Goal: Connect with others: Connect with others

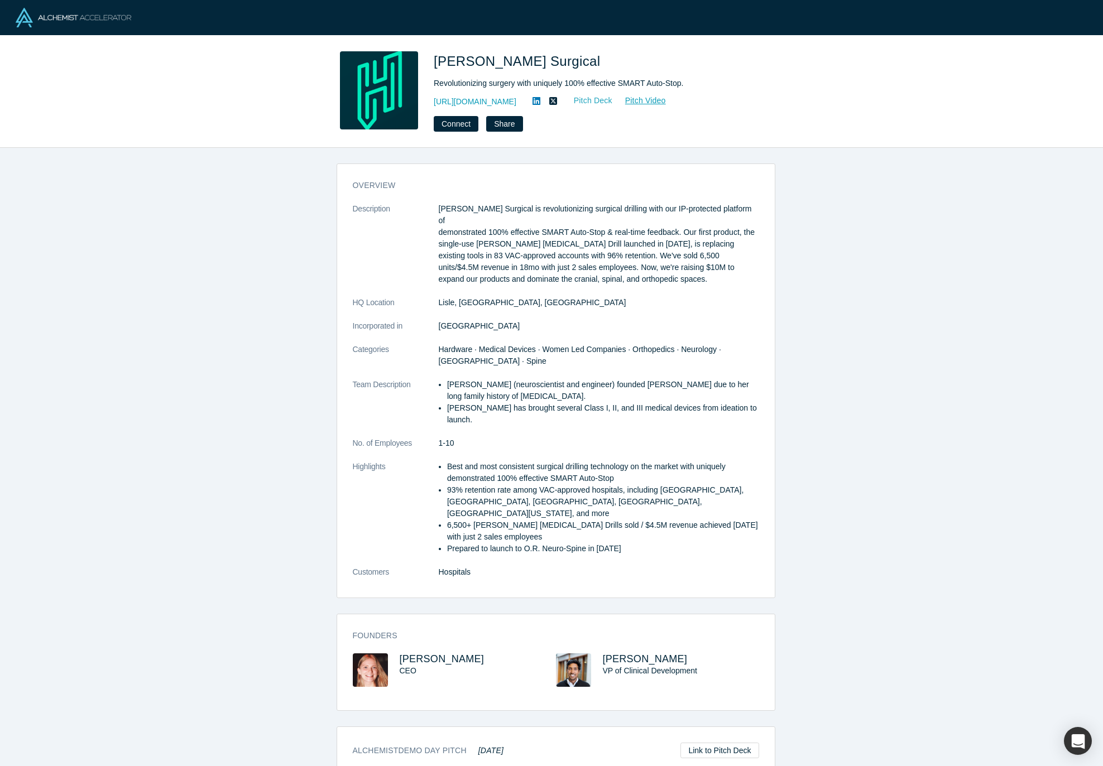
click at [603, 99] on link "Pitch Deck" at bounding box center [587, 100] width 51 height 13
click at [453, 121] on button "Connect" at bounding box center [456, 124] width 45 height 16
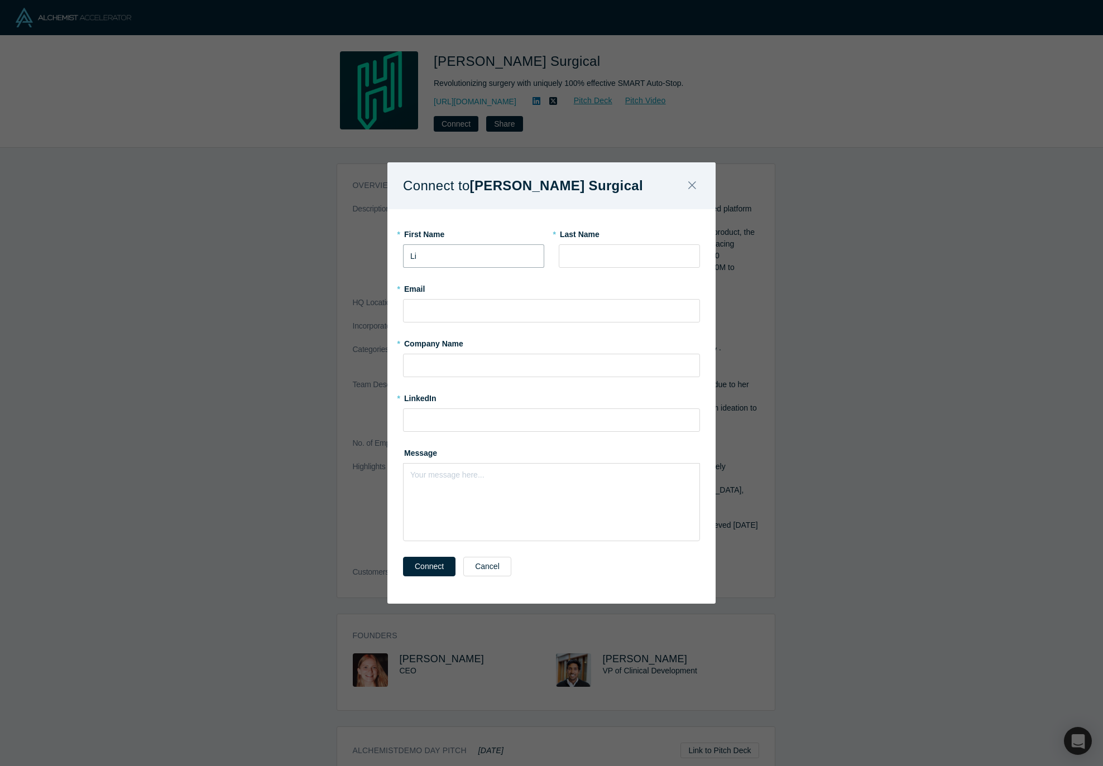
type input "Li"
type input "[PERSON_NAME]"
type input "[EMAIL_ADDRESS][DOMAIN_NAME]"
type input "LDVP"
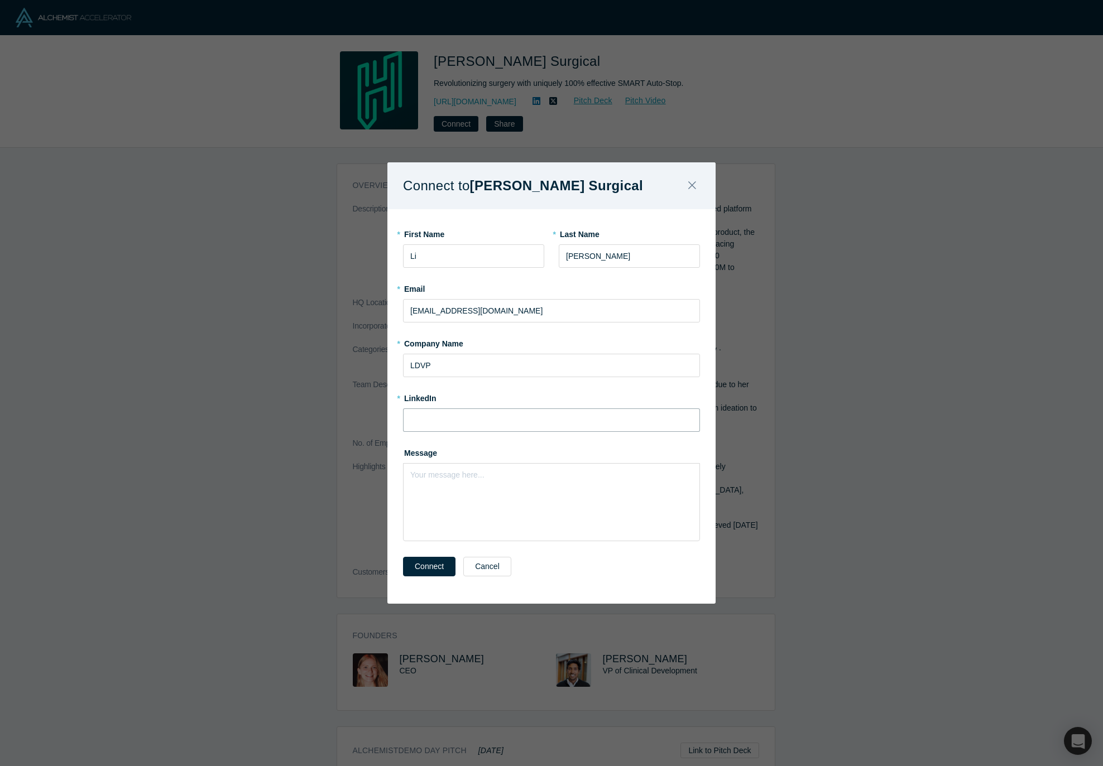
click at [511, 419] on input at bounding box center [551, 420] width 297 height 23
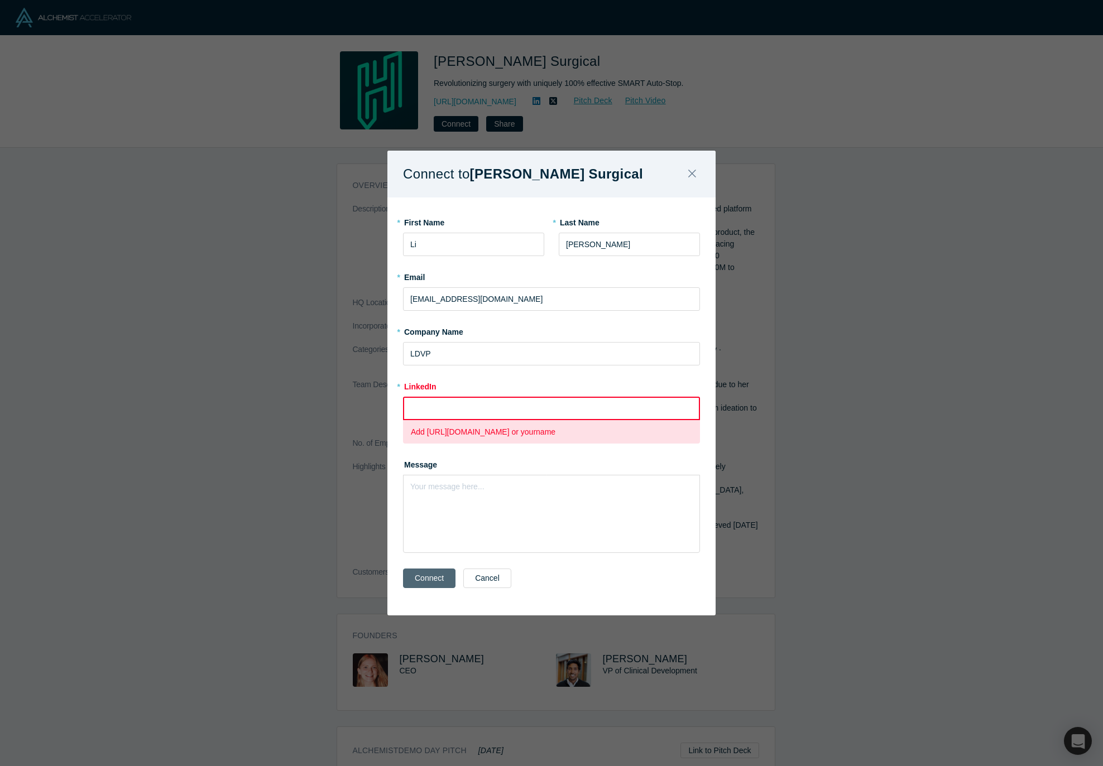
click at [434, 565] on div "Connect Cancel" at bounding box center [551, 588] width 297 height 47
click at [452, 406] on input at bounding box center [551, 408] width 297 height 23
paste input "[URL][DOMAIN_NAME]"
type input "[URL][DOMAIN_NAME]"
click at [430, 580] on button "Connect" at bounding box center [429, 579] width 52 height 20
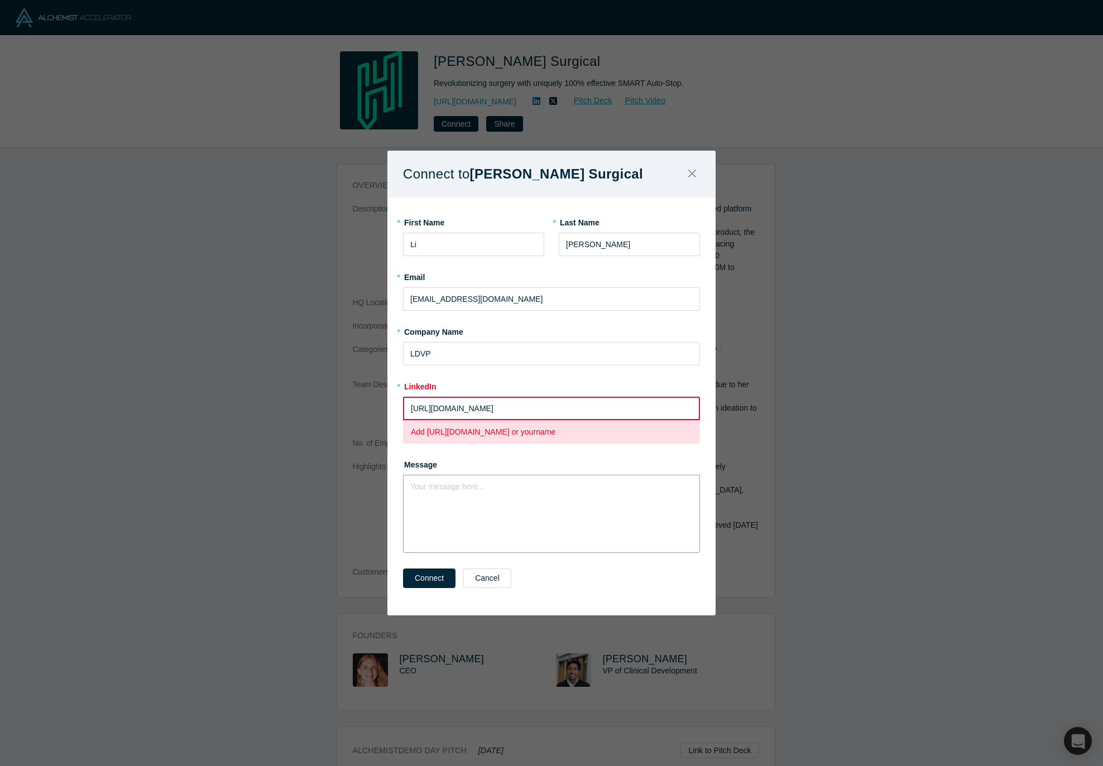
click at [597, 500] on div "Your message here..." at bounding box center [551, 514] width 297 height 78
click at [563, 413] on input "[URL][DOMAIN_NAME]" at bounding box center [551, 408] width 297 height 23
click at [472, 354] on input "LDVP" at bounding box center [551, 353] width 297 height 23
click at [525, 491] on div "Your message here..." at bounding box center [551, 514] width 297 height 78
click at [410, 483] on div "We talked last year. Love to catch up with your progress." at bounding box center [551, 506] width 297 height 63
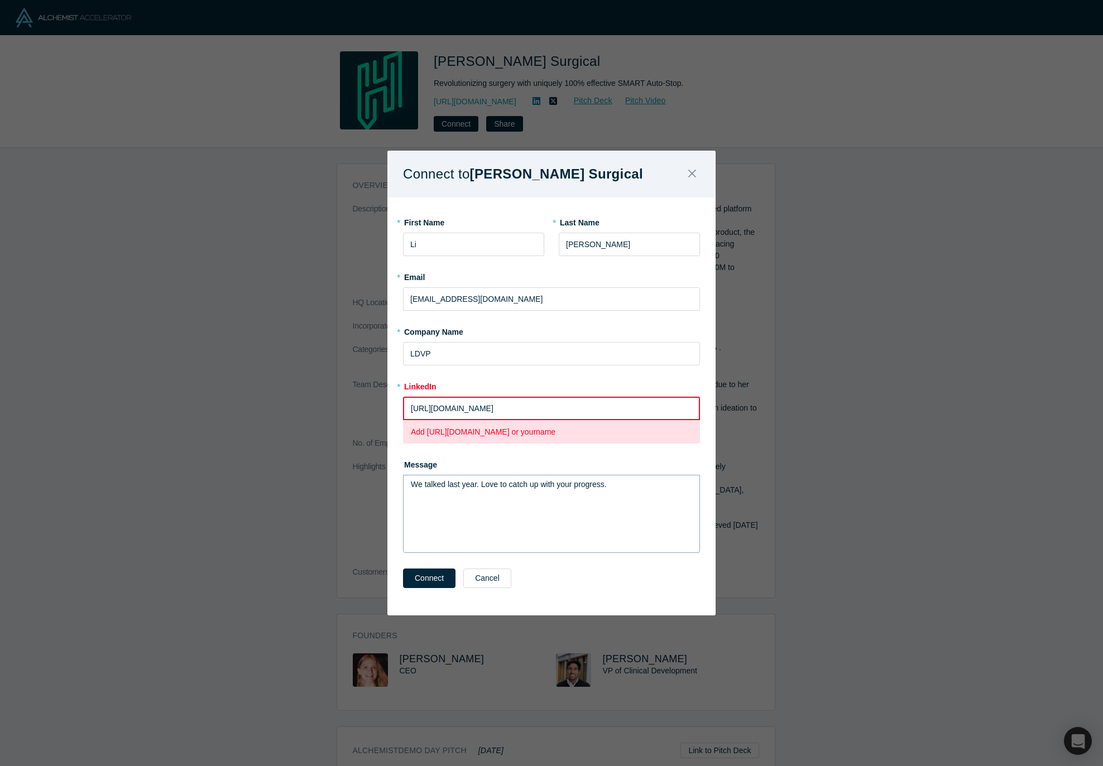
click at [409, 483] on div "We talked last year. Love to catch up with your progress." at bounding box center [551, 514] width 297 height 78
click at [410, 486] on div "We talked last year. Love to catch up with your progress." at bounding box center [551, 506] width 297 height 63
drag, startPoint x: 411, startPoint y: 485, endPoint x: 414, endPoint y: 514, distance: 29.7
click at [411, 486] on span "We talked last year. Love to catch up with your progress." at bounding box center [509, 484] width 196 height 9
click at [666, 480] on div "Hi [PERSON_NAME], We talked last year. Love to catch up with your progress." at bounding box center [552, 485] width 282 height 12
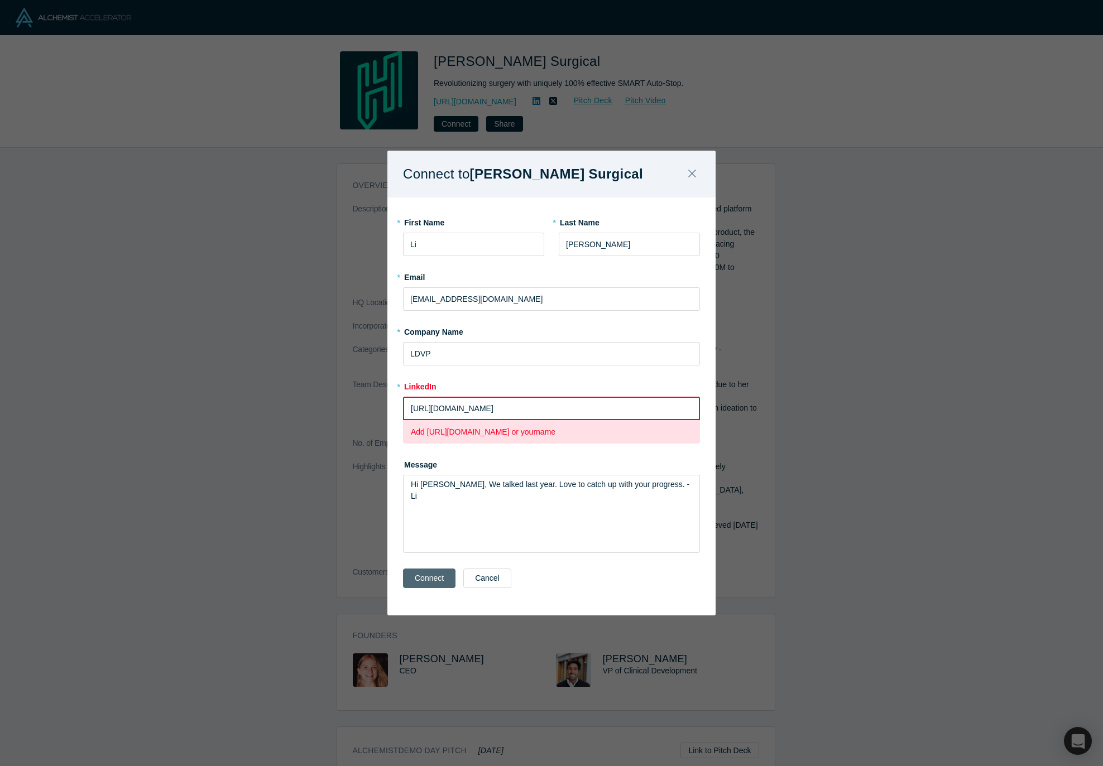
click at [432, 578] on button "Connect" at bounding box center [429, 579] width 52 height 20
click at [586, 406] on input "[URL][DOMAIN_NAME]" at bounding box center [551, 408] width 297 height 23
drag, startPoint x: 540, startPoint y: 405, endPoint x: 400, endPoint y: 402, distance: 139.6
click at [400, 402] on div "* First Name [PERSON_NAME] * Last Name [PERSON_NAME] * Email [EMAIL_ADDRESS][DO…" at bounding box center [551, 407] width 328 height 418
paste input "in/[PERSON_NAME]-37a75b270"
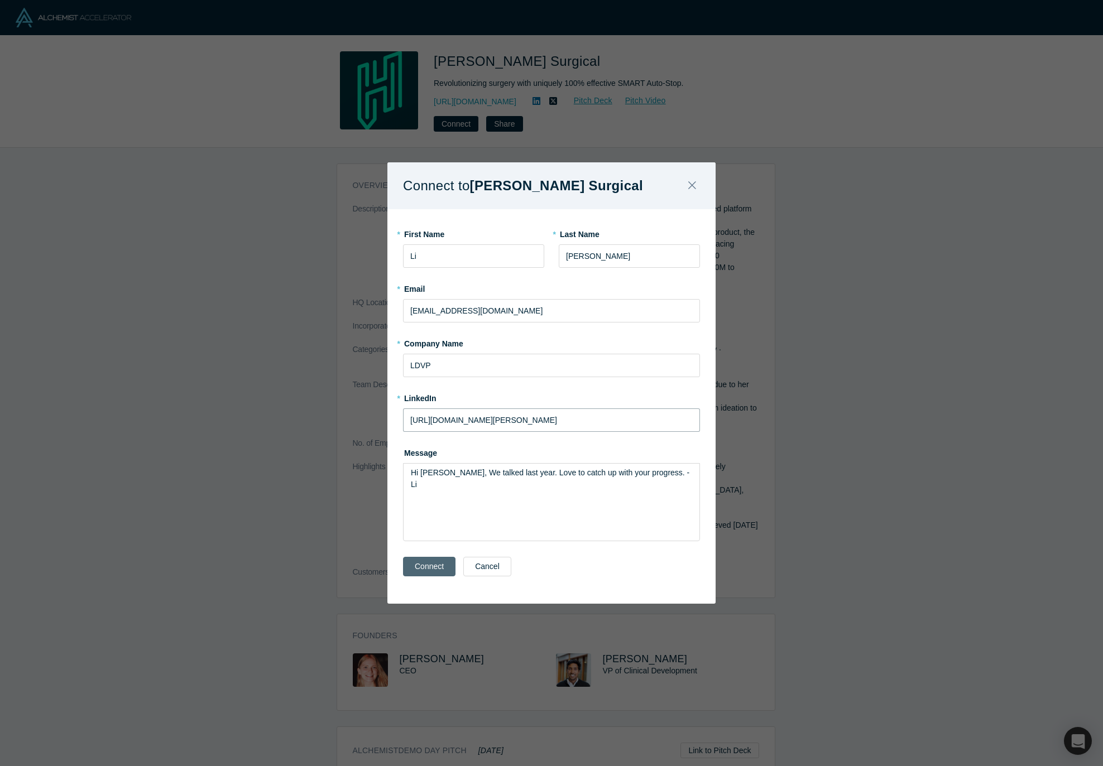
type input "[URL][DOMAIN_NAME][PERSON_NAME]"
click at [432, 569] on button "Connect" at bounding box center [429, 567] width 52 height 20
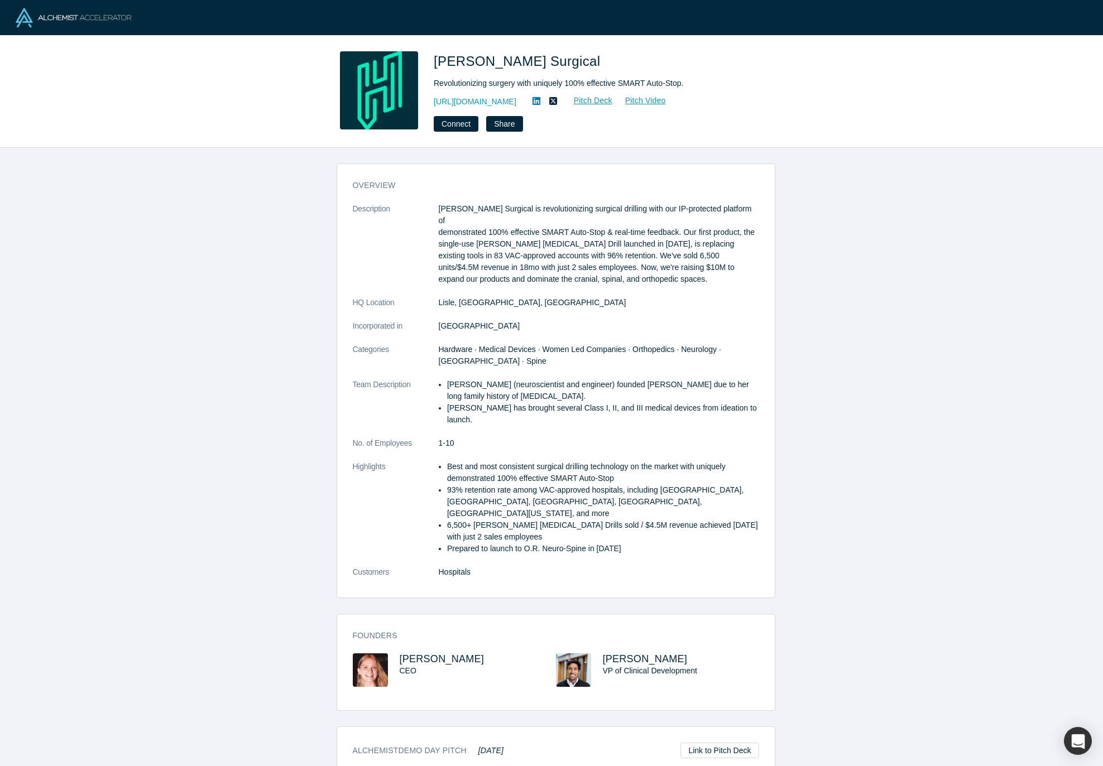
click at [579, 258] on p "[PERSON_NAME] Surgical is revolutionizing surgical drilling with our IP-protect…" at bounding box center [599, 244] width 320 height 82
click at [584, 303] on dl "Description [PERSON_NAME] Surgical is revolutionizing surgical drilling with ou…" at bounding box center [556, 396] width 406 height 387
drag, startPoint x: 576, startPoint y: 243, endPoint x: 620, endPoint y: 277, distance: 55.7
click at [620, 277] on dl "Description [PERSON_NAME] Surgical is revolutionizing surgical drilling with ou…" at bounding box center [556, 396] width 406 height 387
click at [553, 485] on li "93% retention rate among VAC-approved hospitals, including [GEOGRAPHIC_DATA], […" at bounding box center [603, 502] width 312 height 35
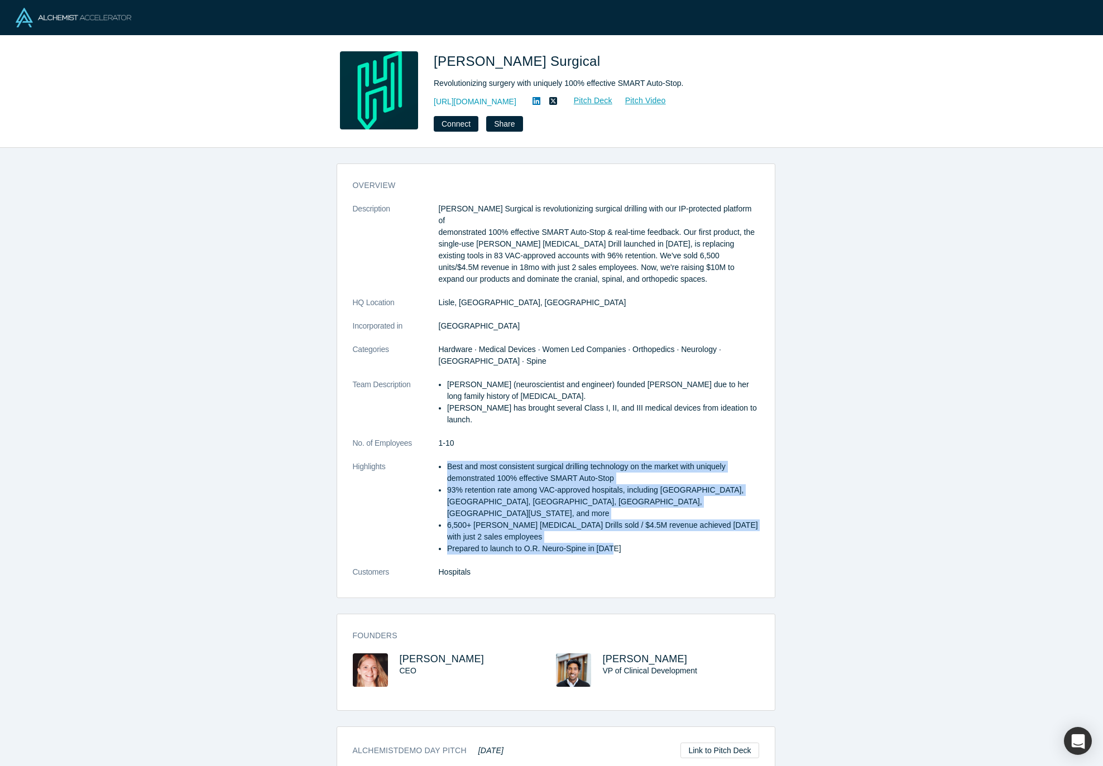
drag, startPoint x: 432, startPoint y: 452, endPoint x: 646, endPoint y: 526, distance: 226.7
click at [646, 526] on dl "Description [PERSON_NAME] Surgical is revolutionizing surgical drilling with ou…" at bounding box center [556, 396] width 406 height 387
click at [558, 520] on li "6,500+ [PERSON_NAME] [MEDICAL_DATA] Drills sold / $4.5M revenue achieved [DATE]…" at bounding box center [603, 531] width 312 height 23
drag, startPoint x: 346, startPoint y: 450, endPoint x: 635, endPoint y: 528, distance: 298.7
click at [635, 528] on div "overview Description [PERSON_NAME] Surgical is revolutionizing surgical drillin…" at bounding box center [556, 385] width 438 height 426
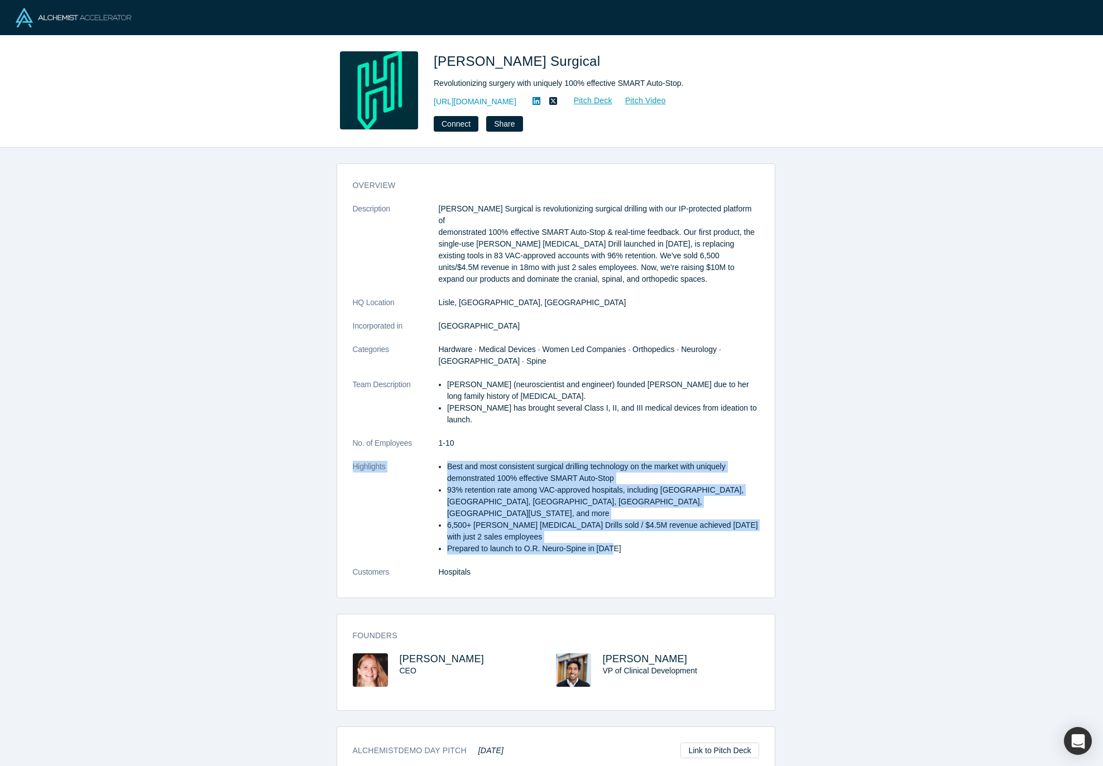
copy dl "Highlights Best and most consistent surgical drilling technology on the market …"
click at [655, 99] on link "Pitch Video" at bounding box center [640, 100] width 54 height 13
